Goal: Task Accomplishment & Management: Use online tool/utility

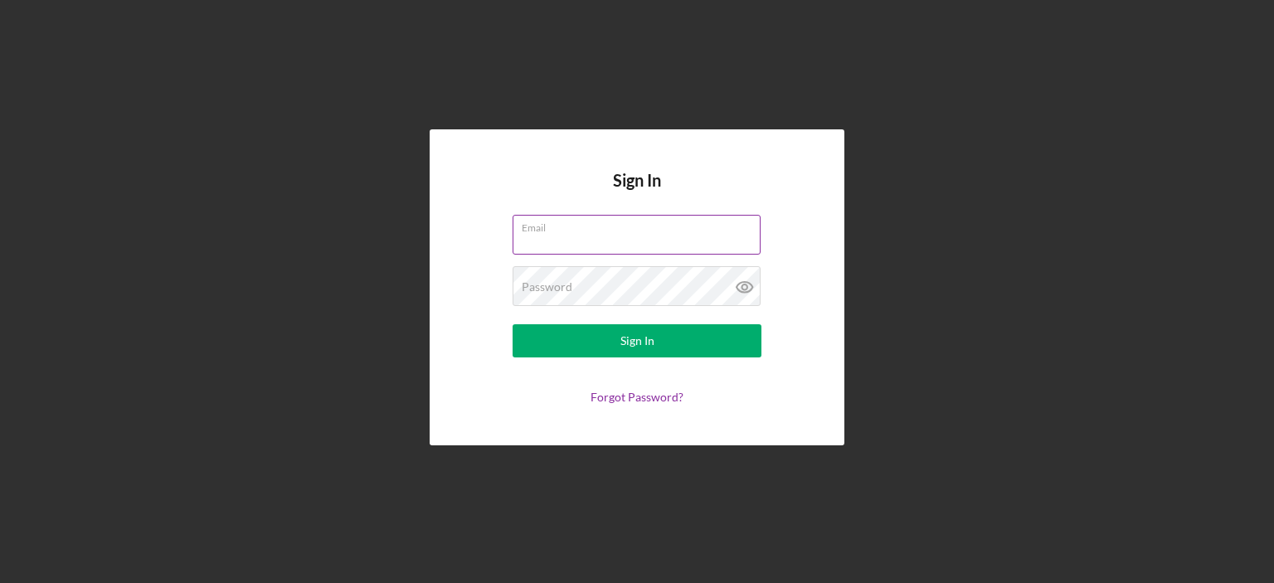
click at [584, 229] on div "Email" at bounding box center [636, 235] width 249 height 41
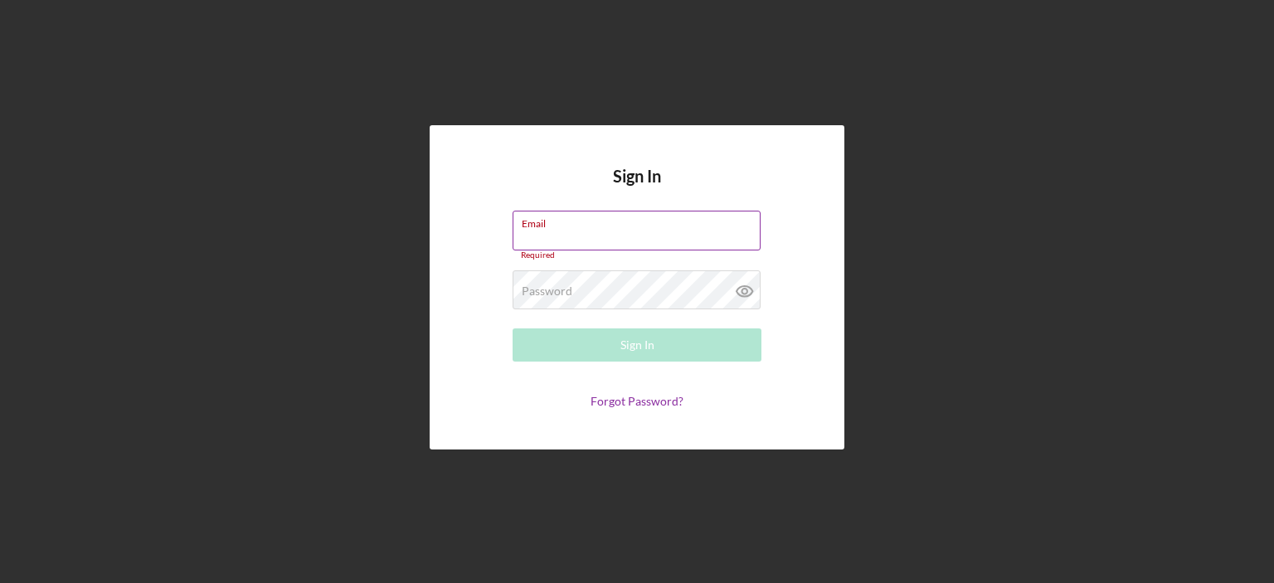
click at [718, 234] on input "Email" at bounding box center [636, 231] width 248 height 40
click at [0, 582] on com-1password-button at bounding box center [0, 583] width 0 height 0
click at [551, 228] on label "Email" at bounding box center [536, 231] width 29 height 13
click at [561, 228] on input "Email" at bounding box center [636, 231] width 248 height 40
click at [560, 231] on input "Email" at bounding box center [636, 231] width 248 height 40
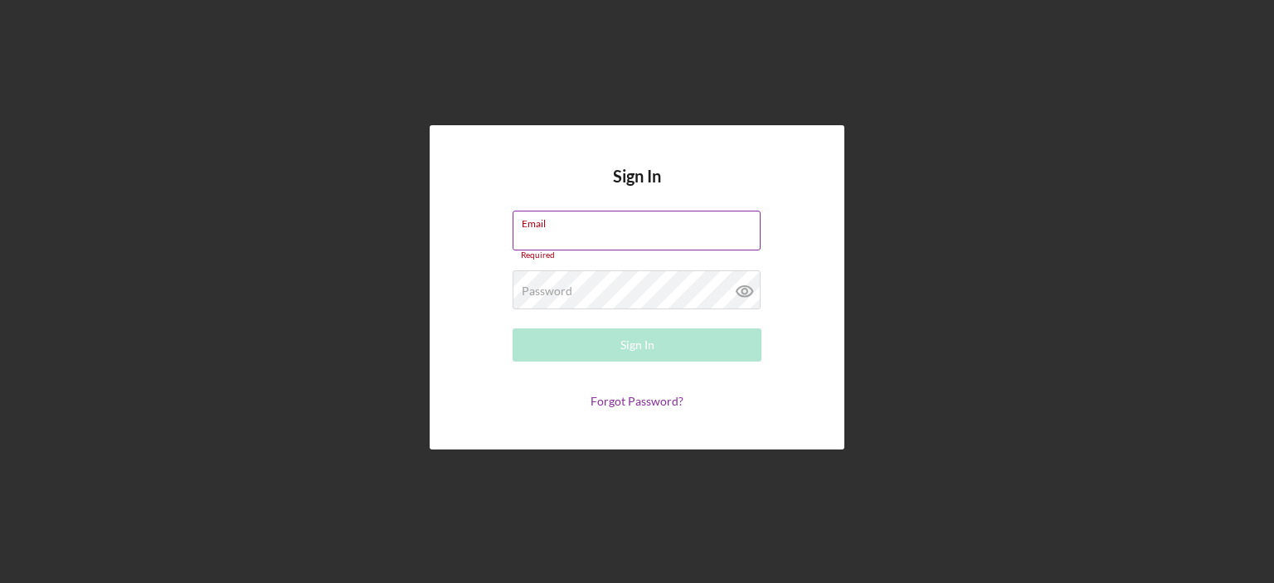
click at [621, 234] on input "Email" at bounding box center [636, 231] width 248 height 40
type input "[PERSON_NAME][EMAIL_ADDRESS][DOMAIN_NAME]"
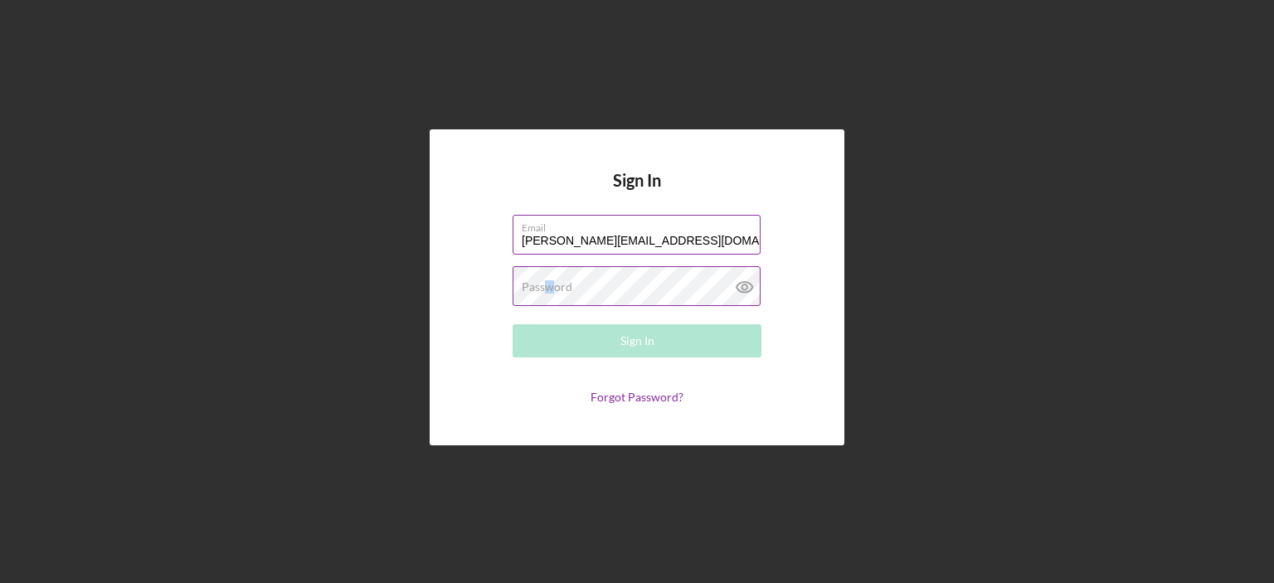
click at [550, 289] on label "Password" at bounding box center [547, 286] width 51 height 13
click at [0, 582] on com-1password-button at bounding box center [0, 583] width 0 height 0
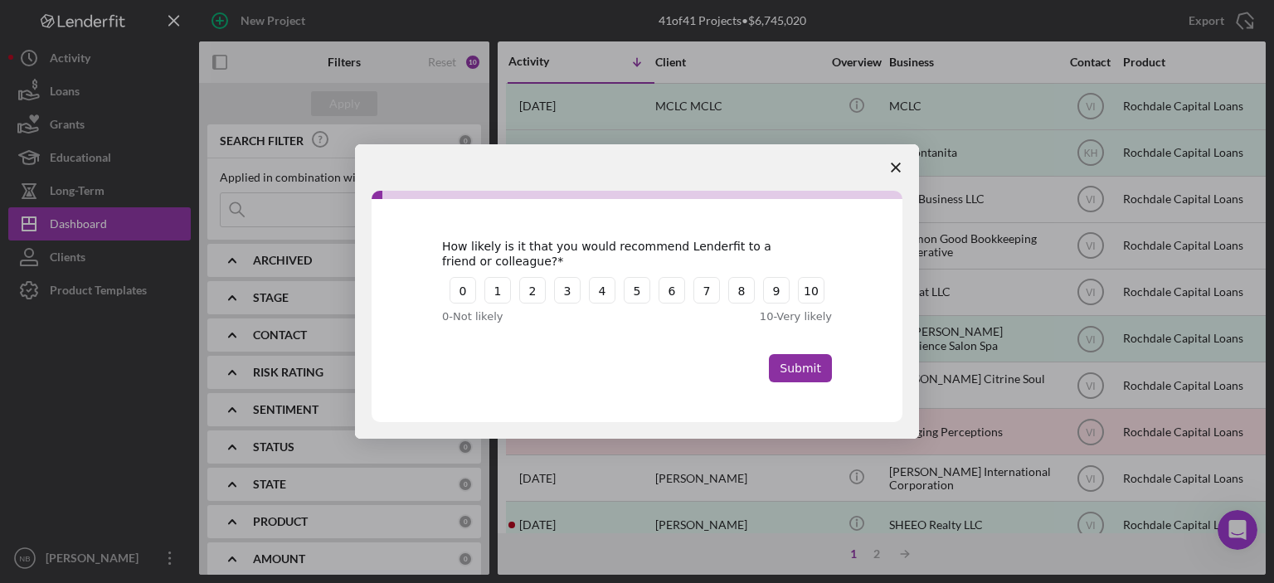
click at [898, 162] on span "Close survey" at bounding box center [895, 167] width 46 height 46
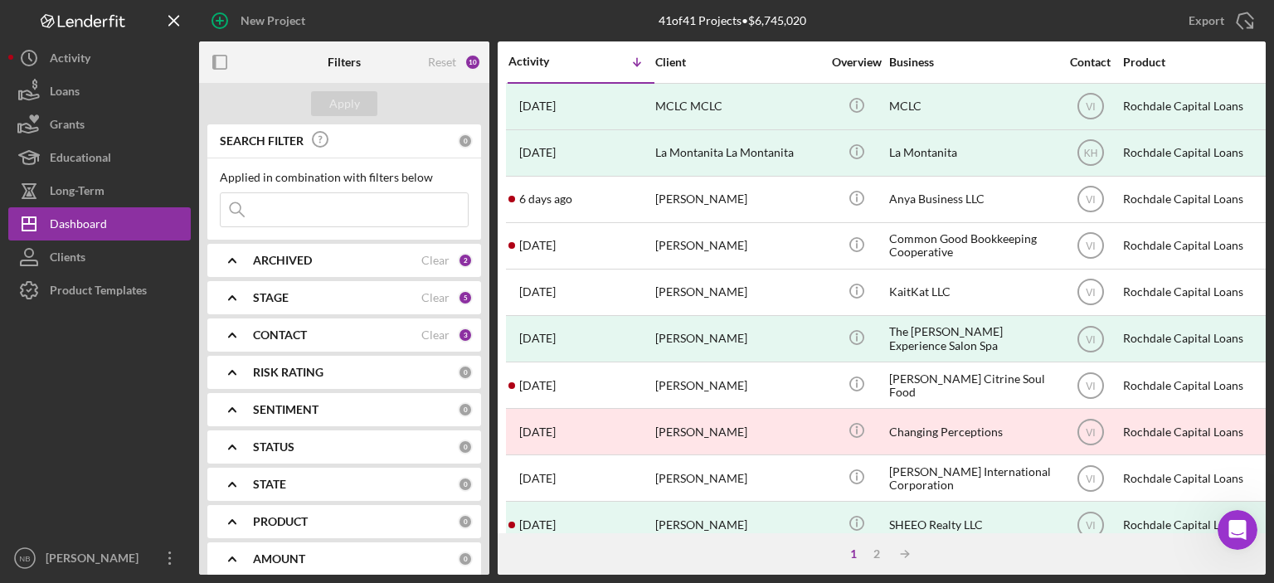
click at [306, 205] on input at bounding box center [344, 209] width 247 height 33
type input "type"
click at [232, 259] on polyline at bounding box center [232, 260] width 7 height 3
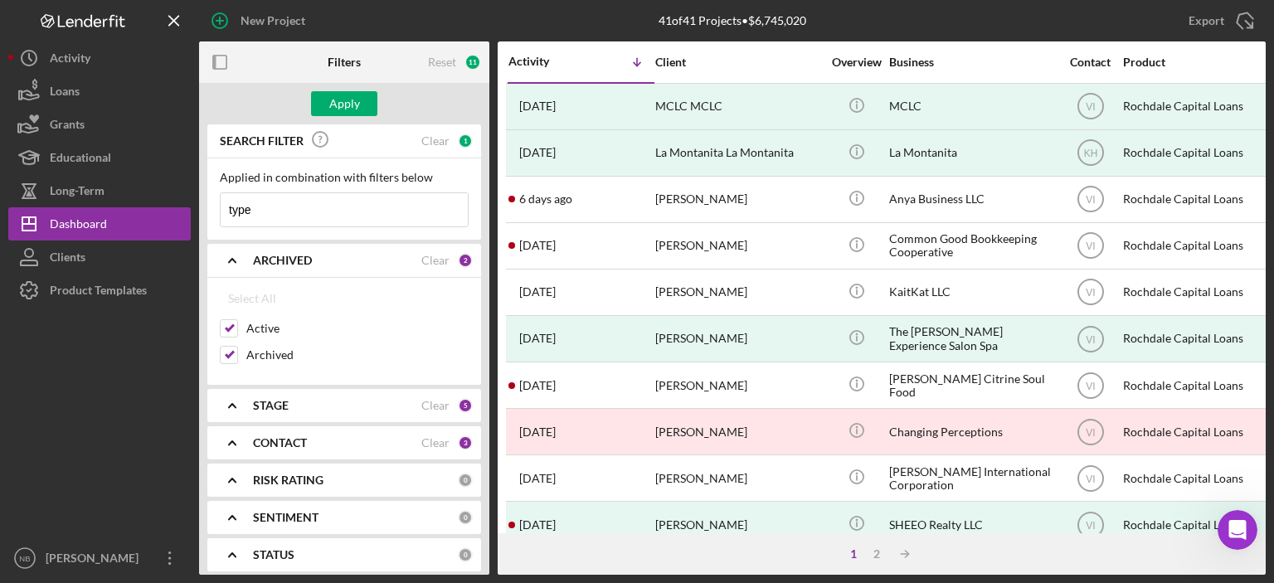
drag, startPoint x: 256, startPoint y: 210, endPoint x: 222, endPoint y: 206, distance: 34.3
click at [198, 199] on div "New Project 41 of 41 Projects • $6,745,020 Export Icon/Export Filters Reset 11 …" at bounding box center [636, 287] width 1257 height 575
click at [231, 407] on icon "Icon/Expander" at bounding box center [231, 405] width 41 height 41
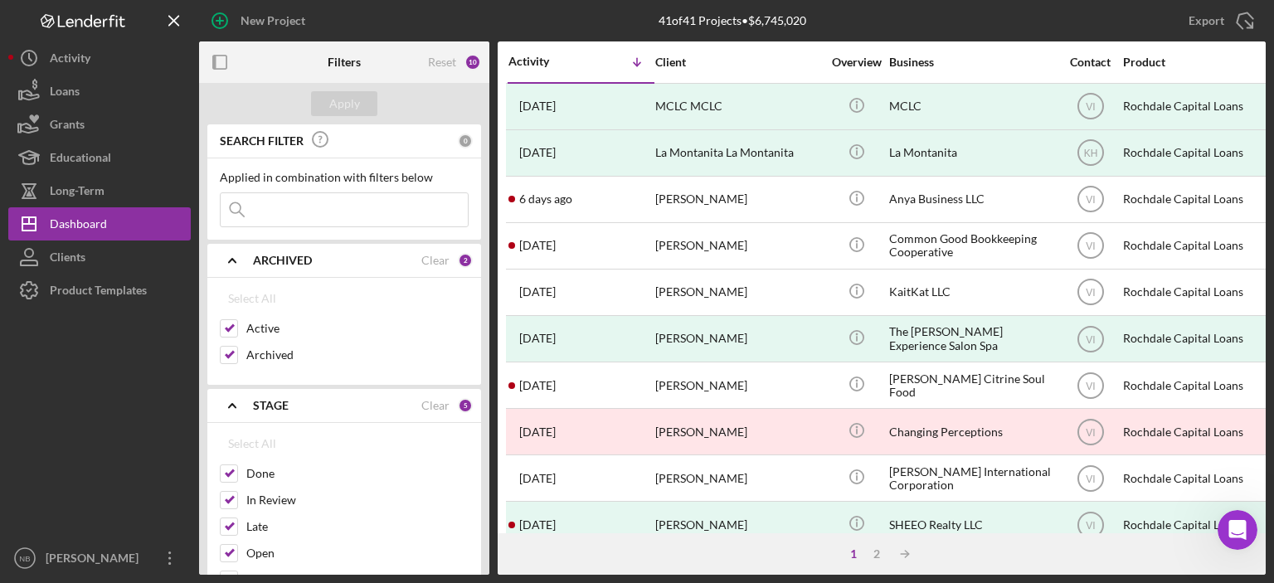
click at [235, 262] on icon "Icon/Expander" at bounding box center [231, 260] width 41 height 41
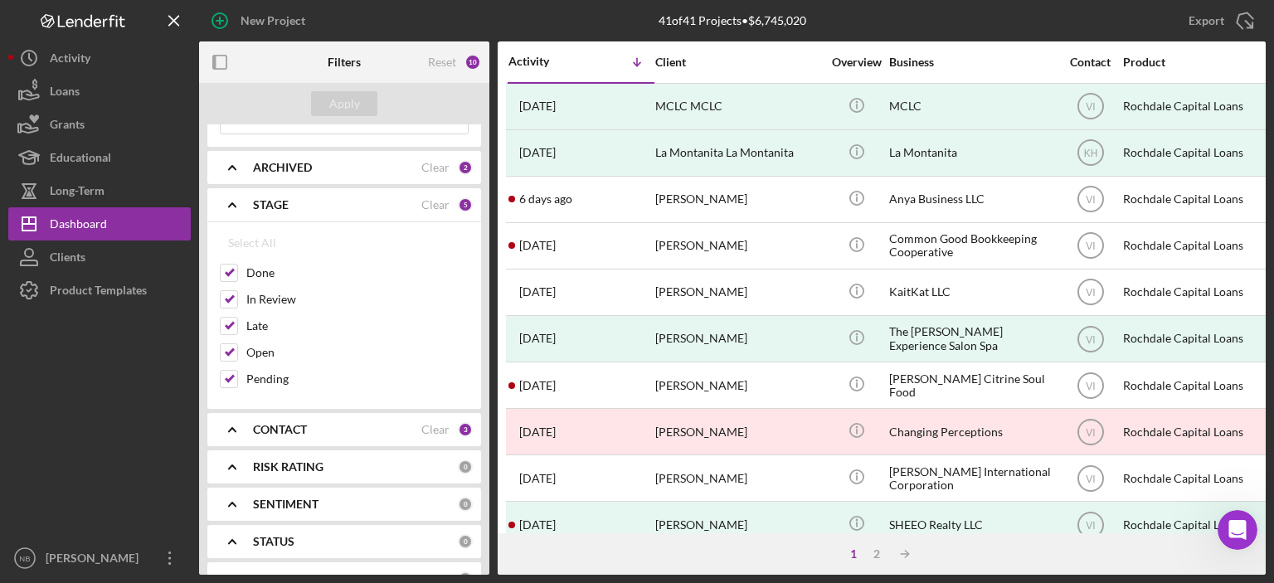
scroll to position [100, 0]
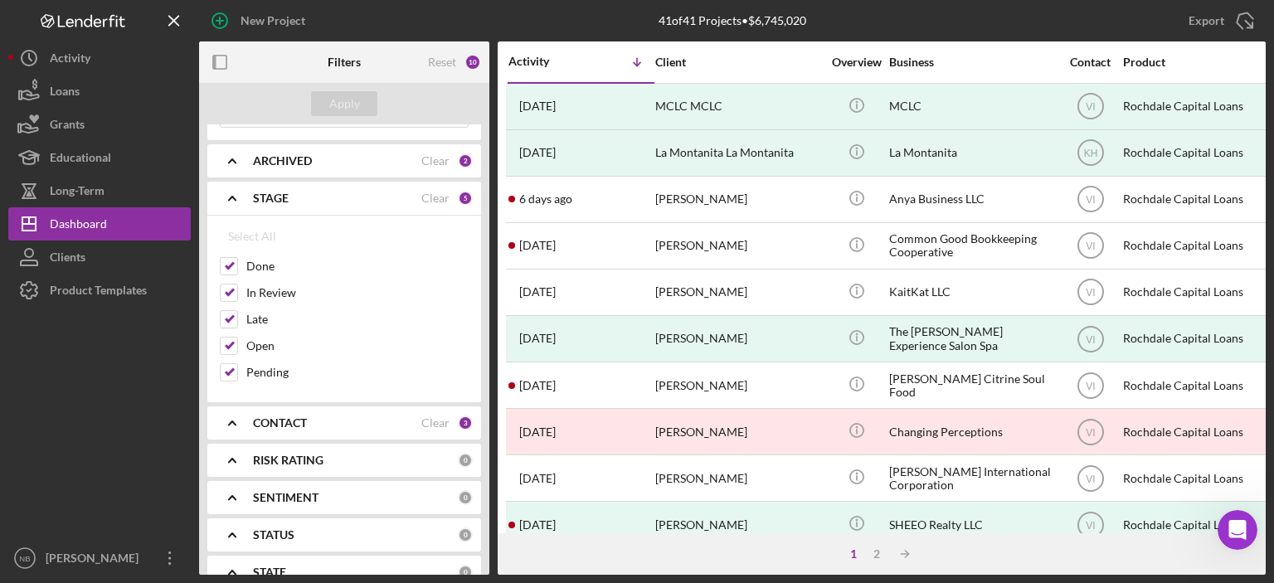
click at [236, 197] on icon "Icon/Expander" at bounding box center [231, 197] width 41 height 41
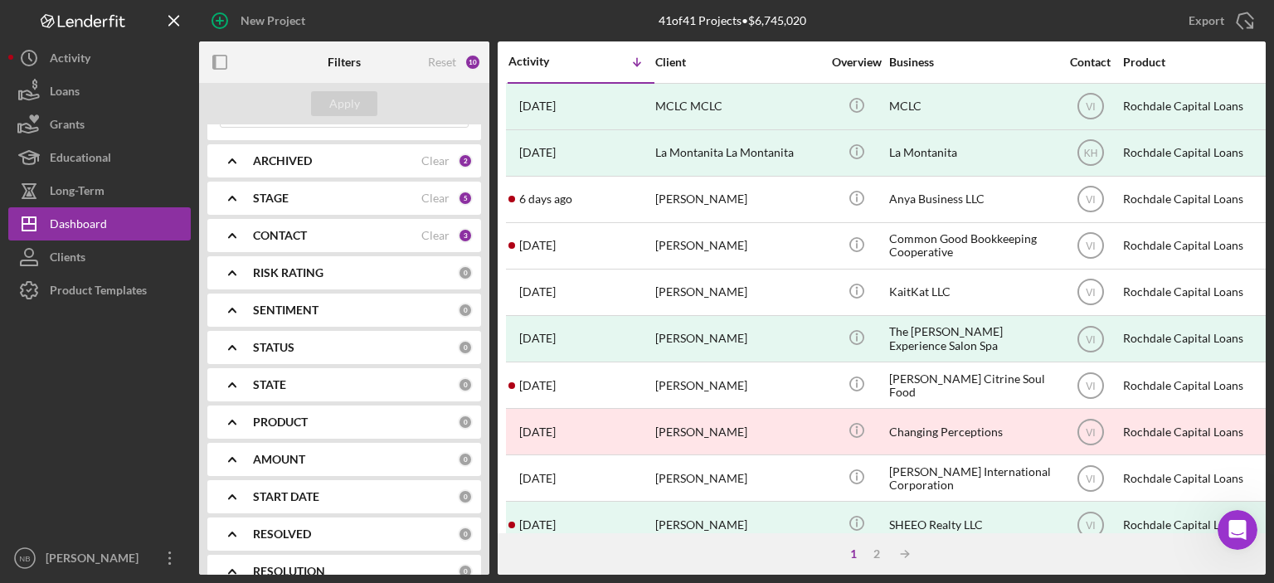
click at [236, 235] on polyline at bounding box center [232, 235] width 7 height 3
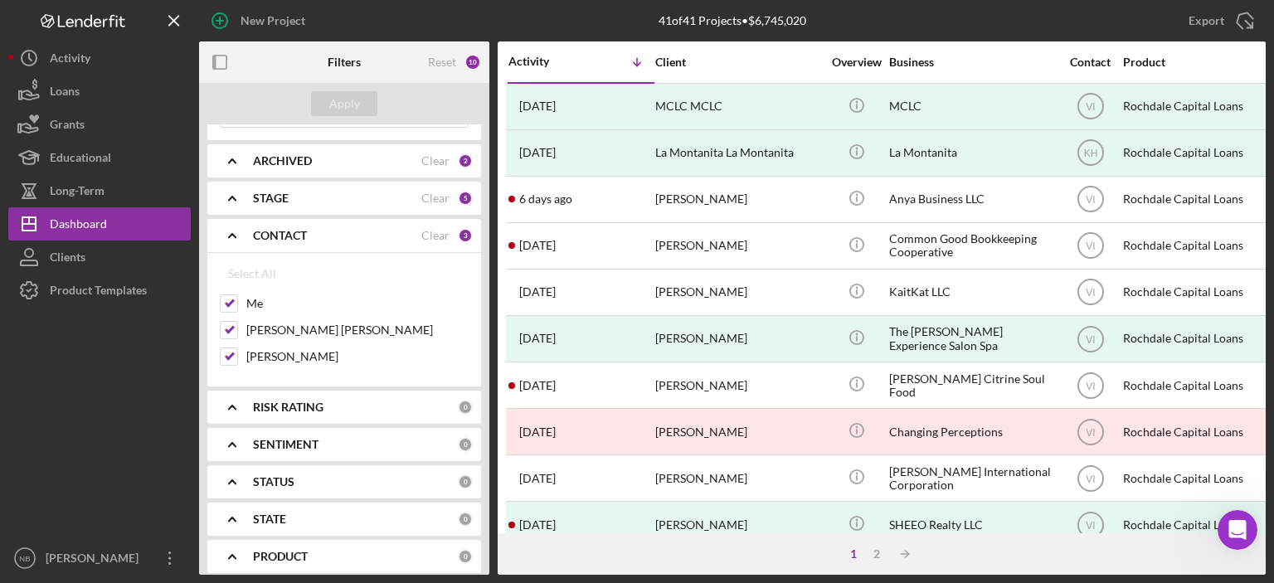
click at [234, 235] on polyline at bounding box center [232, 235] width 7 height 3
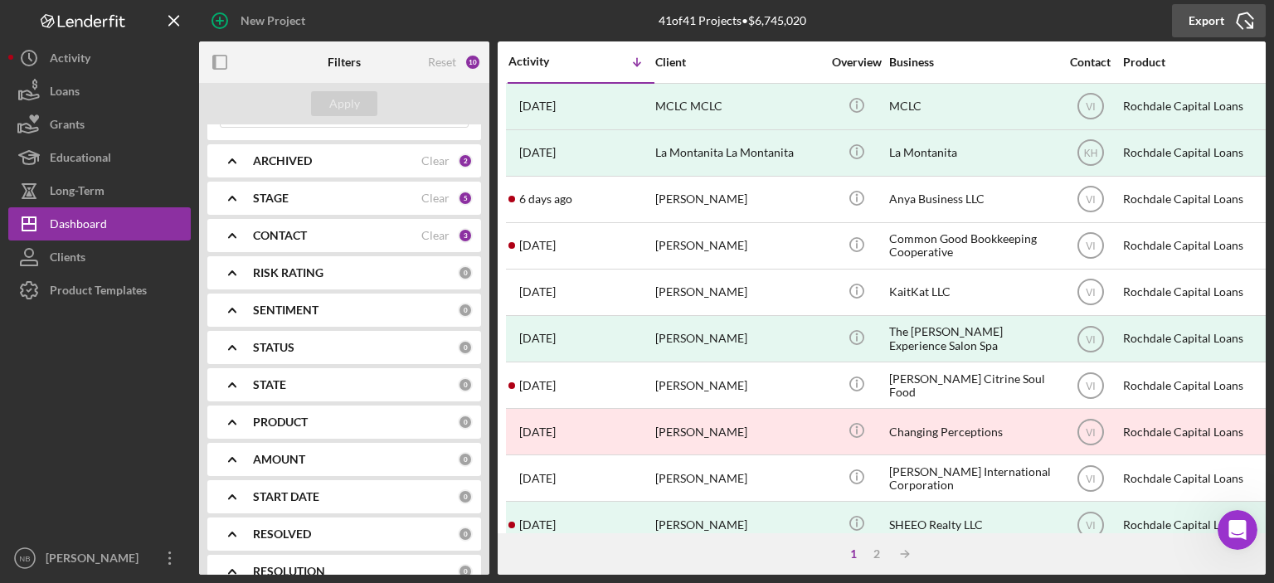
click at [1217, 16] on div "Export" at bounding box center [1206, 20] width 36 height 33
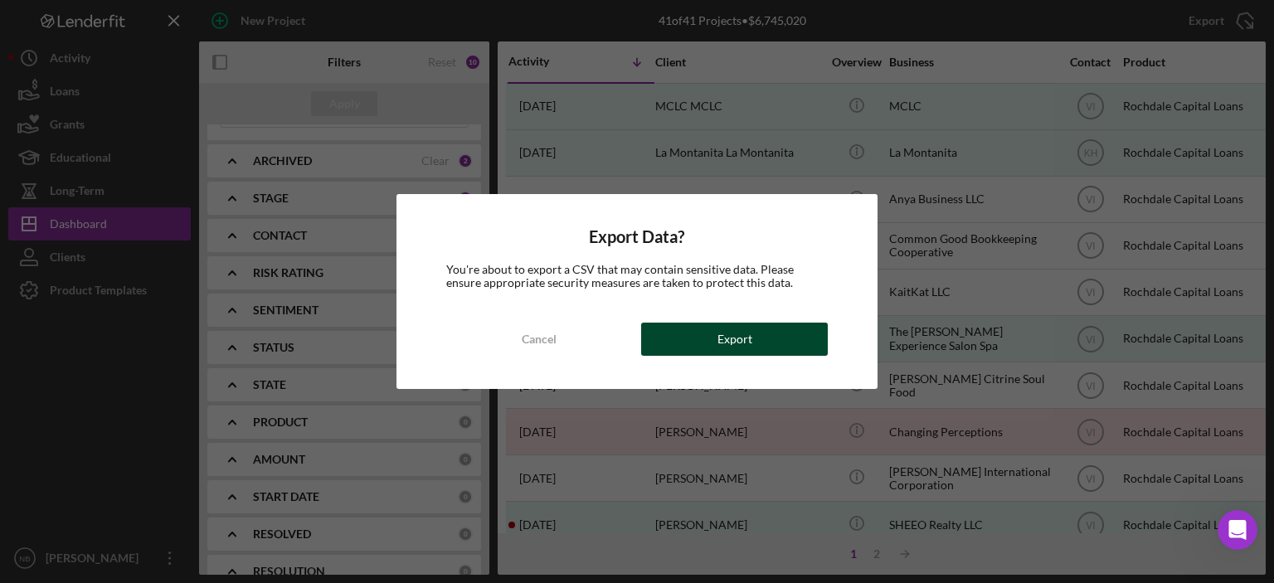
click at [670, 339] on button "Export" at bounding box center [734, 339] width 187 height 33
